Goal: Use online tool/utility: Utilize a website feature to perform a specific function

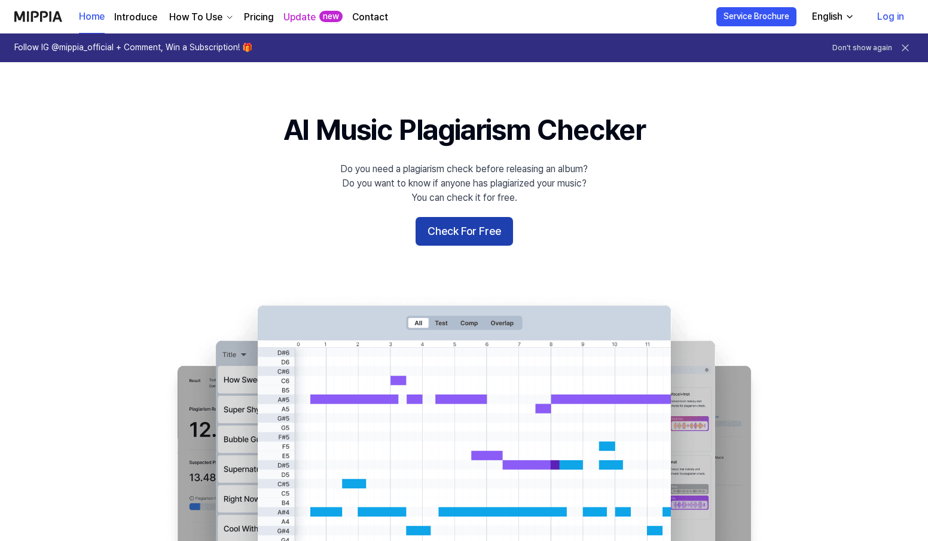
click at [445, 226] on button "Check For Free" at bounding box center [464, 231] width 97 height 29
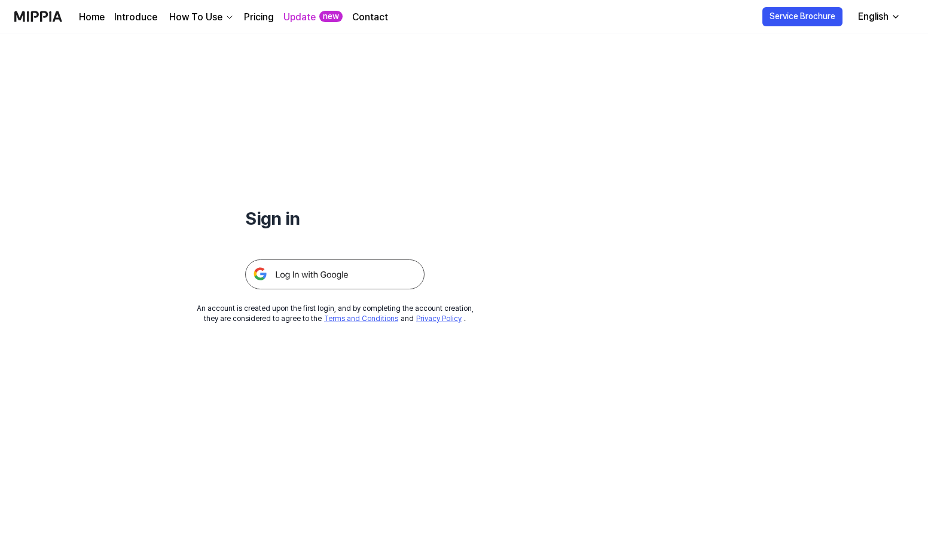
click at [404, 266] on img at bounding box center [334, 275] width 179 height 30
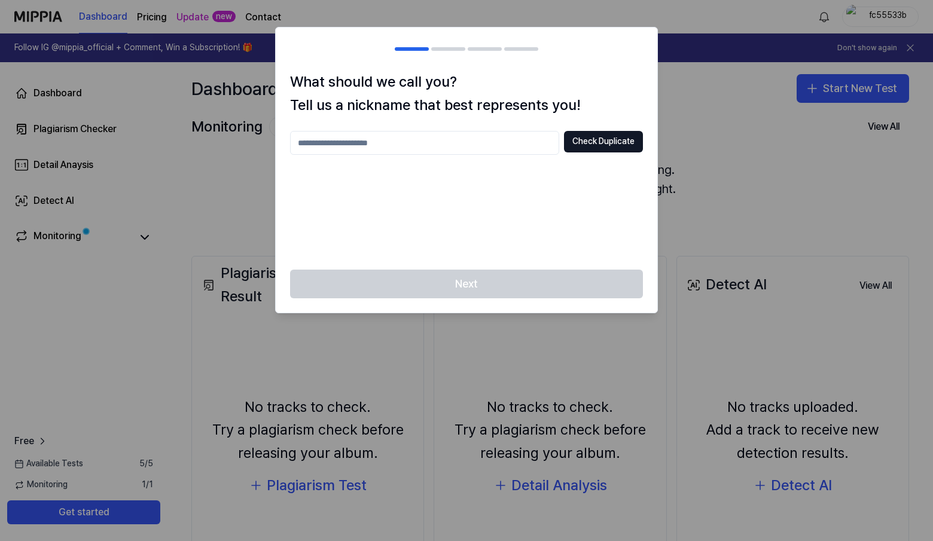
click at [380, 142] on input "text" at bounding box center [424, 143] width 269 height 24
type input "**********"
click at [517, 263] on div "**********" at bounding box center [467, 170] width 382 height 199
click at [624, 140] on button "Check Duplicate" at bounding box center [603, 142] width 79 height 22
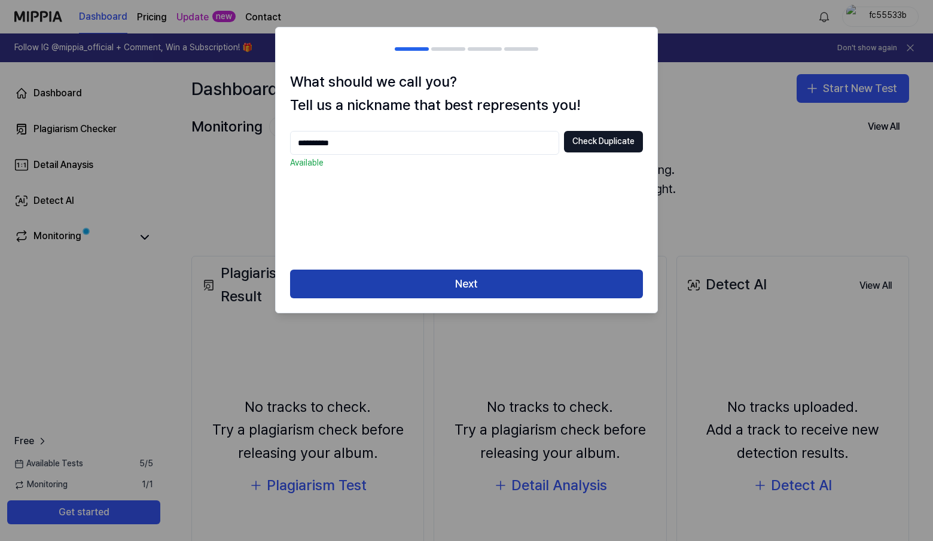
click at [444, 281] on button "Next" at bounding box center [466, 284] width 353 height 29
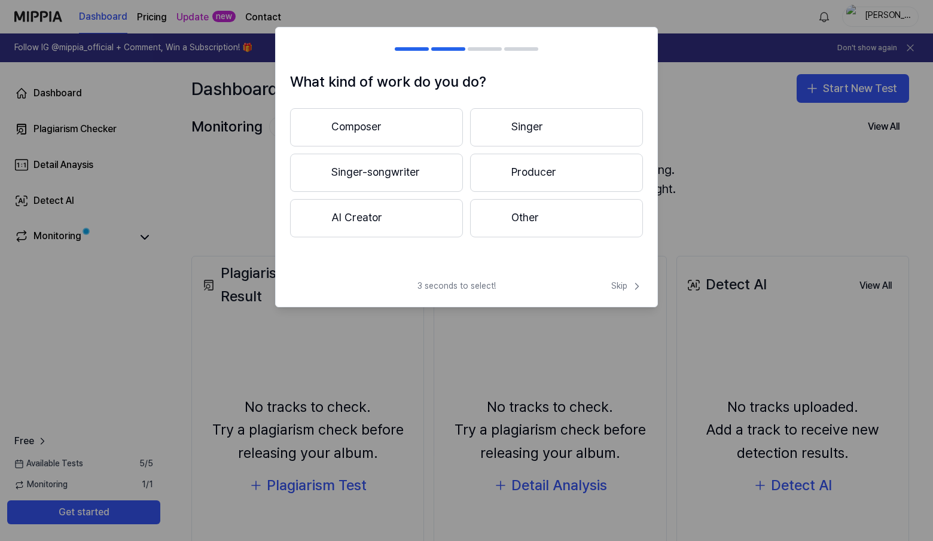
click at [386, 172] on button "Singer-songwriter" at bounding box center [376, 173] width 173 height 38
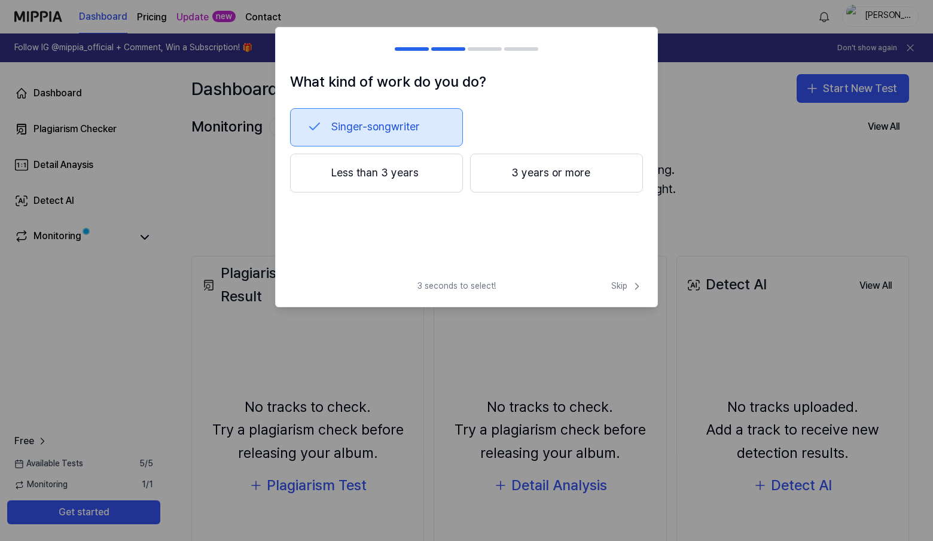
click at [383, 116] on button "Singer-songwriter" at bounding box center [376, 127] width 173 height 38
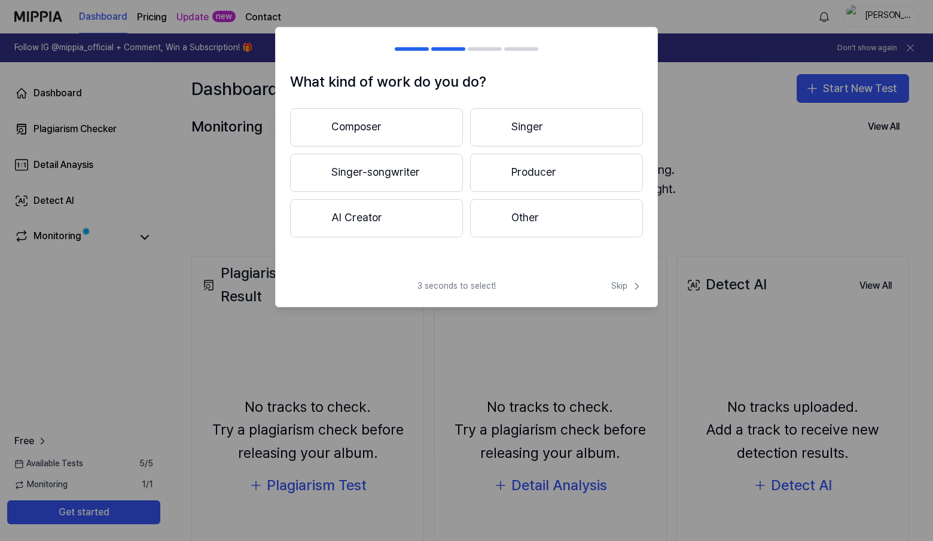
click at [410, 120] on button "Composer" at bounding box center [376, 127] width 173 height 38
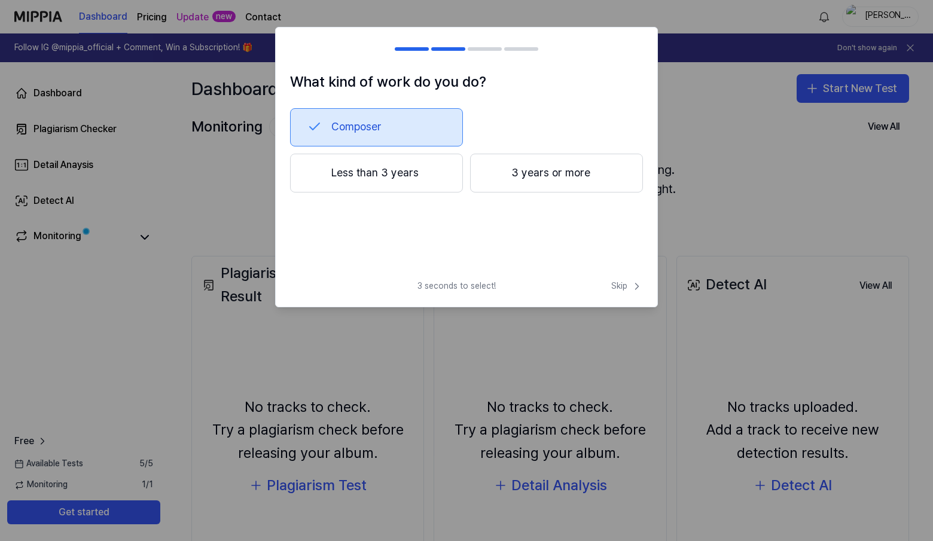
click at [412, 123] on button "Composer" at bounding box center [376, 127] width 173 height 38
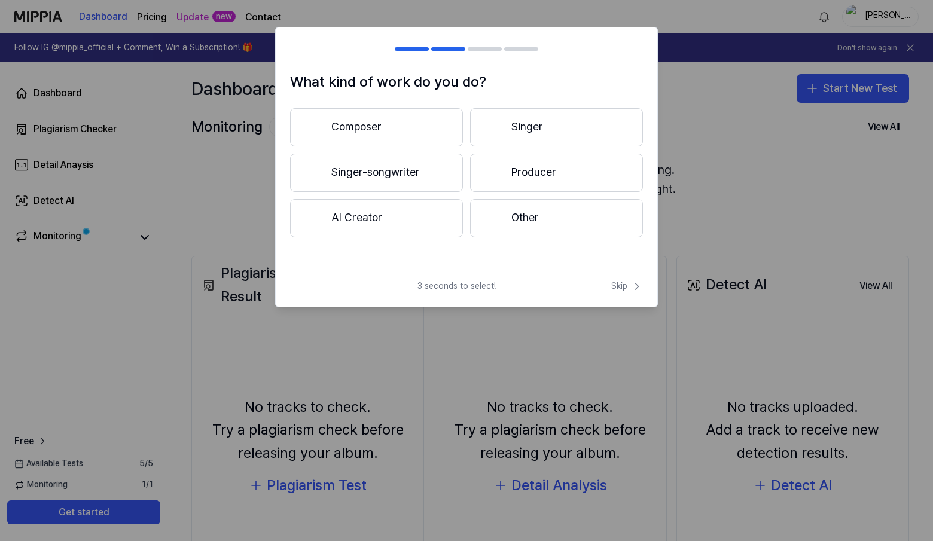
click at [412, 123] on button "Composer" at bounding box center [376, 127] width 173 height 38
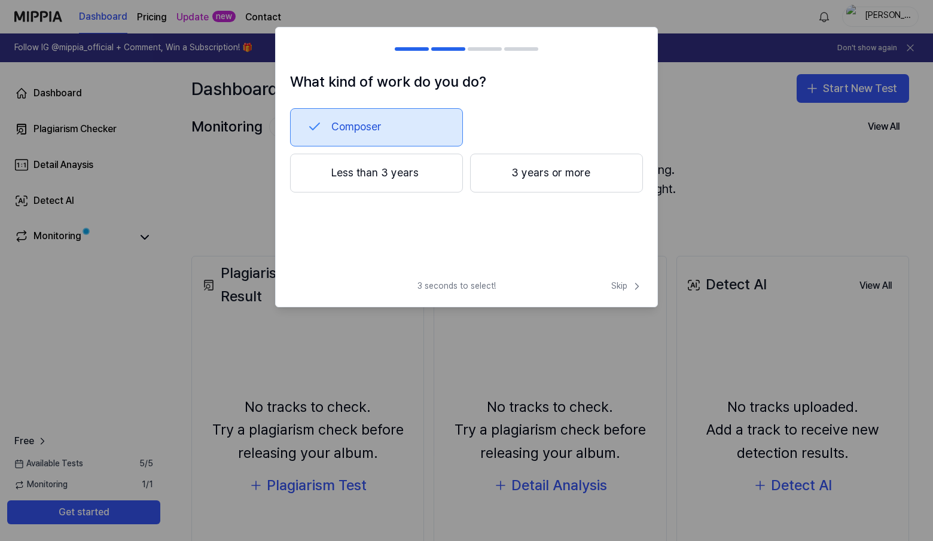
click at [621, 295] on div "3 seconds to select! Skip" at bounding box center [467, 294] width 382 height 26
click at [623, 290] on span "Skip" at bounding box center [627, 287] width 32 height 12
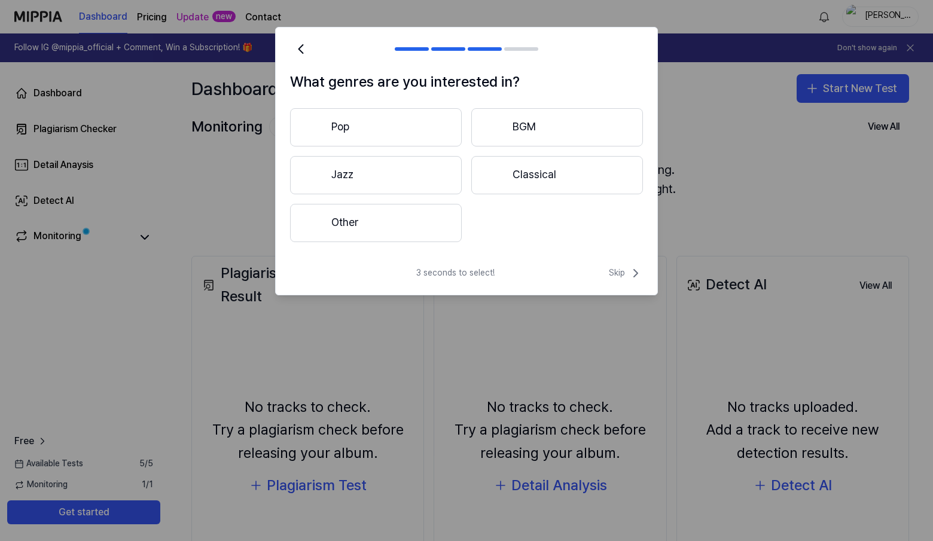
click at [440, 126] on button "Pop" at bounding box center [376, 127] width 172 height 38
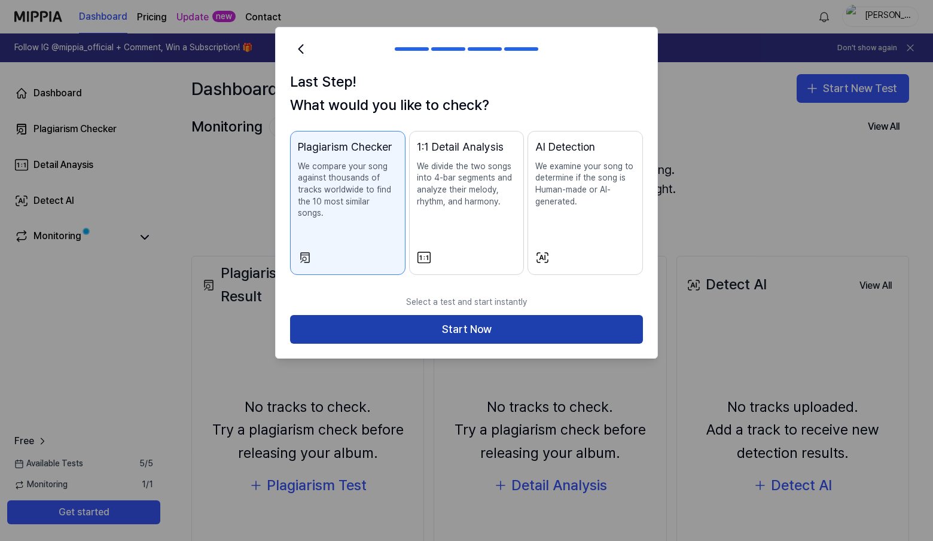
click at [511, 315] on button "Start Now" at bounding box center [466, 329] width 353 height 29
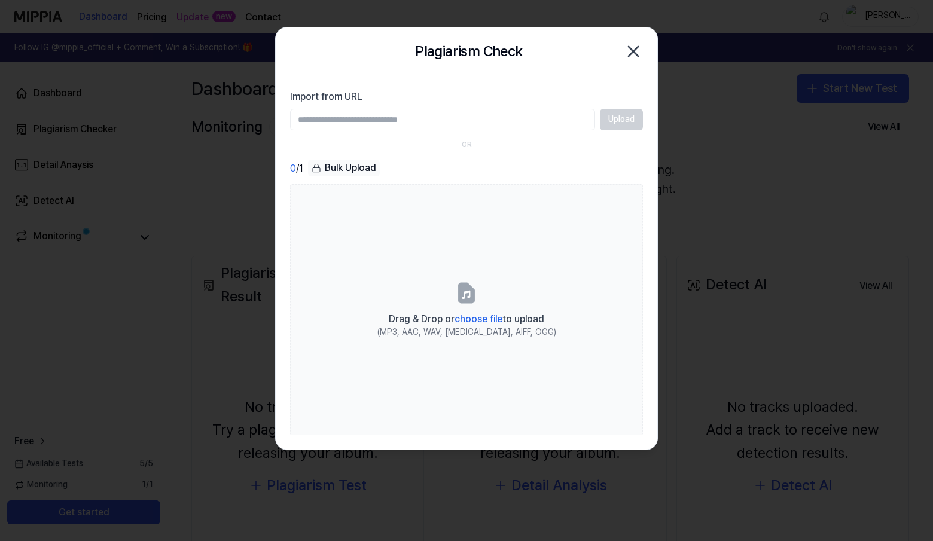
click at [629, 53] on icon "button" at bounding box center [633, 51] width 19 height 19
